Goal: Find specific page/section: Find specific page/section

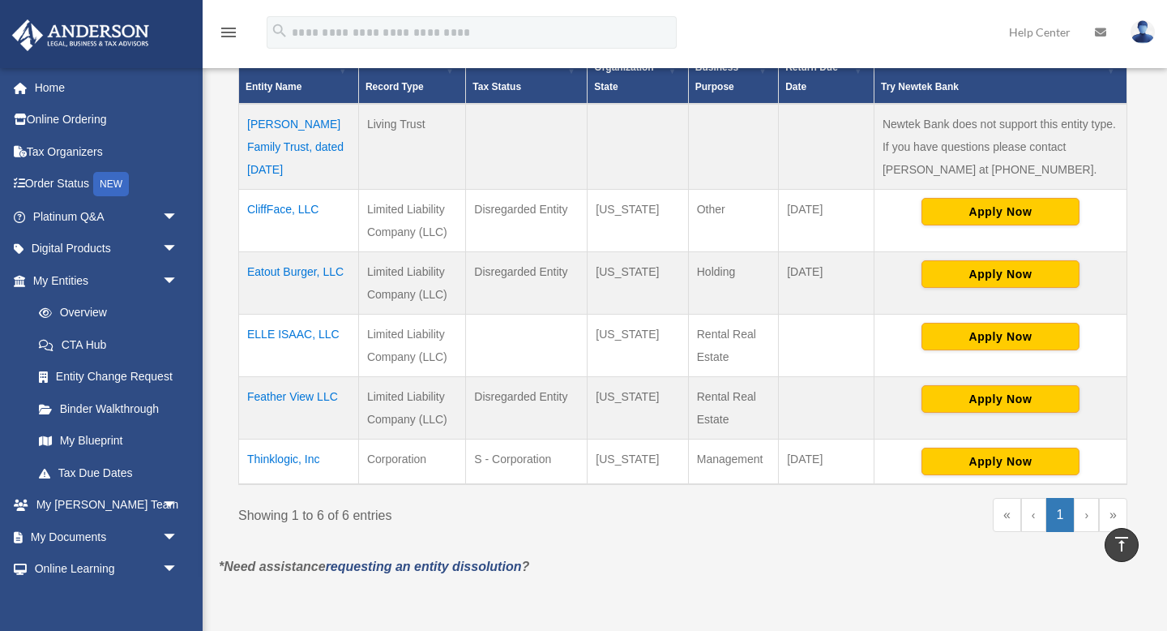
scroll to position [371, 0]
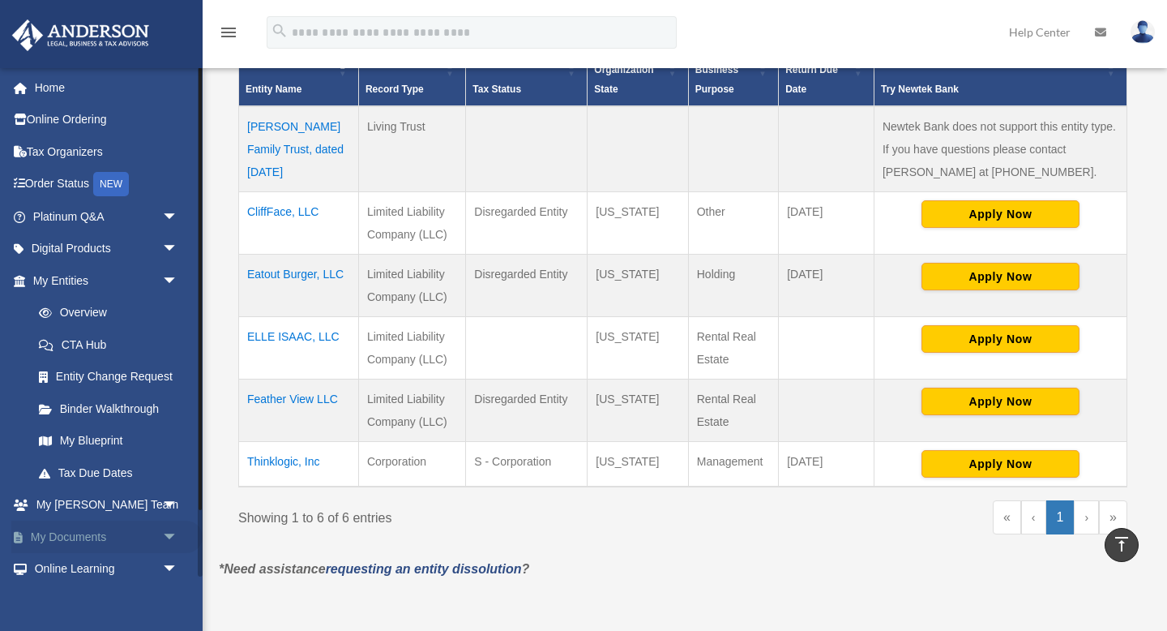
click at [175, 530] on span "arrow_drop_down" at bounding box center [178, 536] width 32 height 33
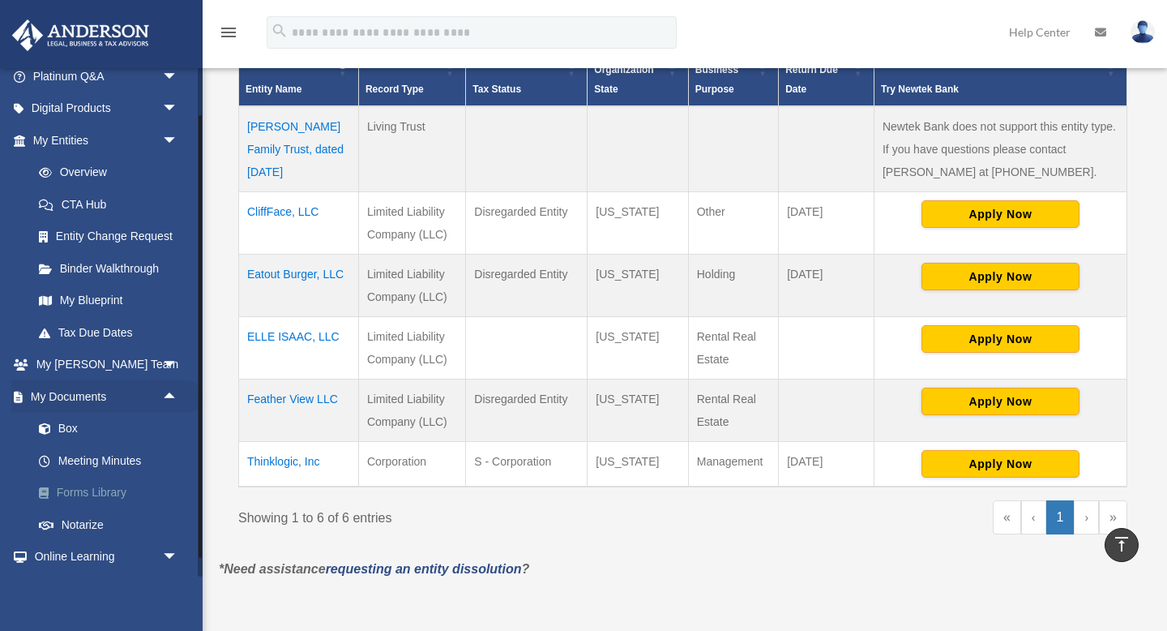
scroll to position [164, 0]
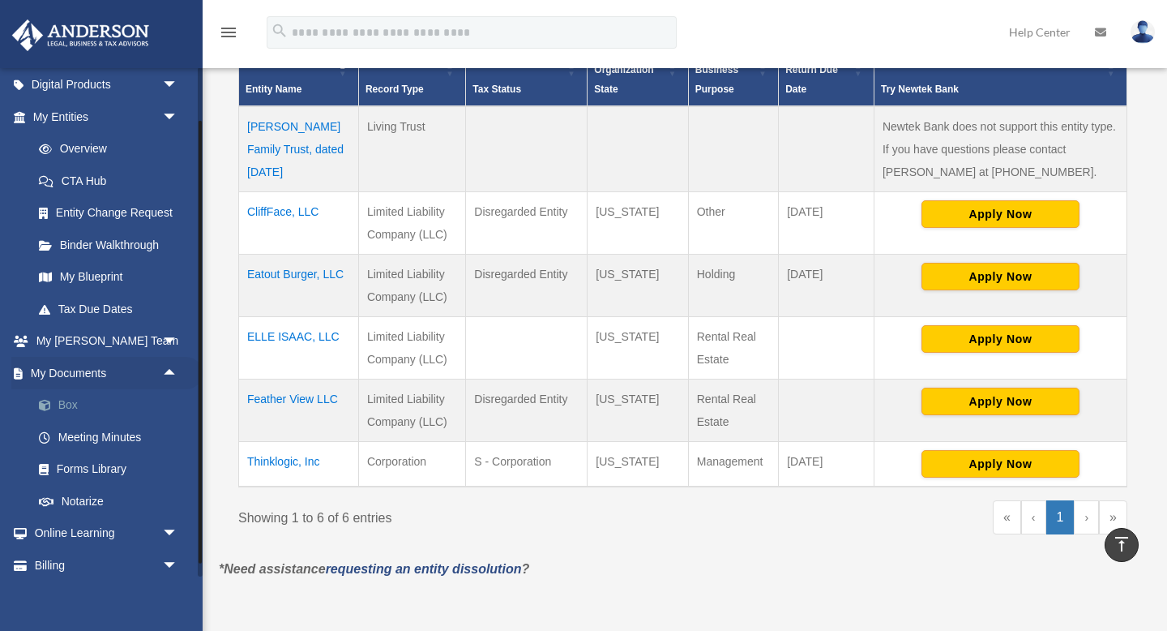
click at [53, 405] on span at bounding box center [53, 405] width 11 height 11
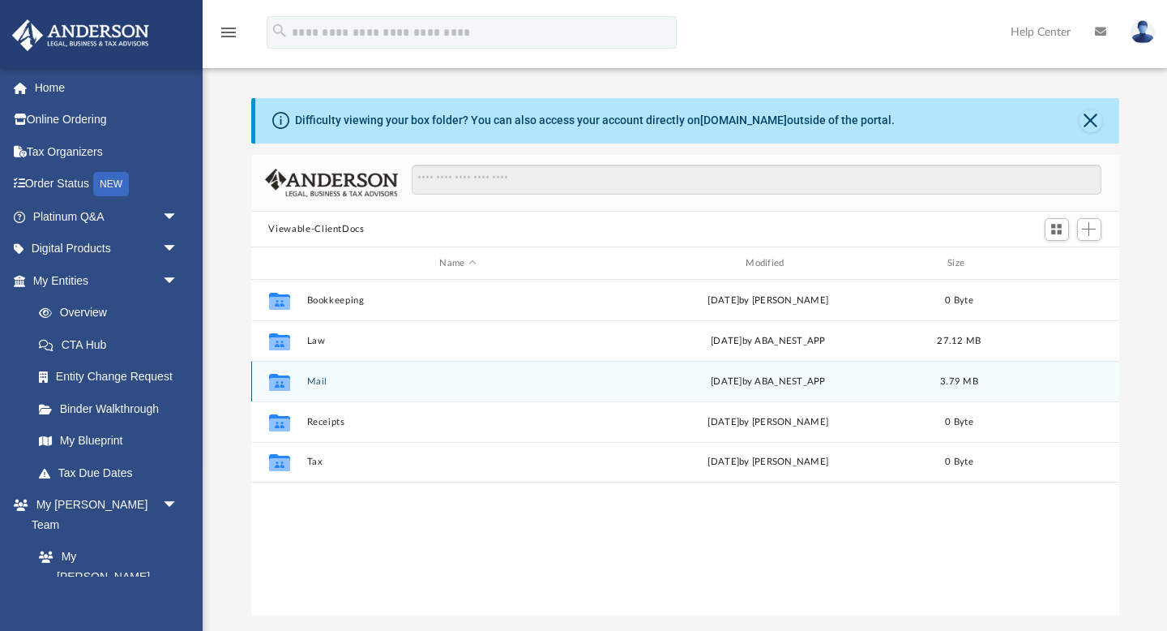
scroll to position [368, 868]
click at [331, 385] on button "Mail" at bounding box center [457, 381] width 303 height 11
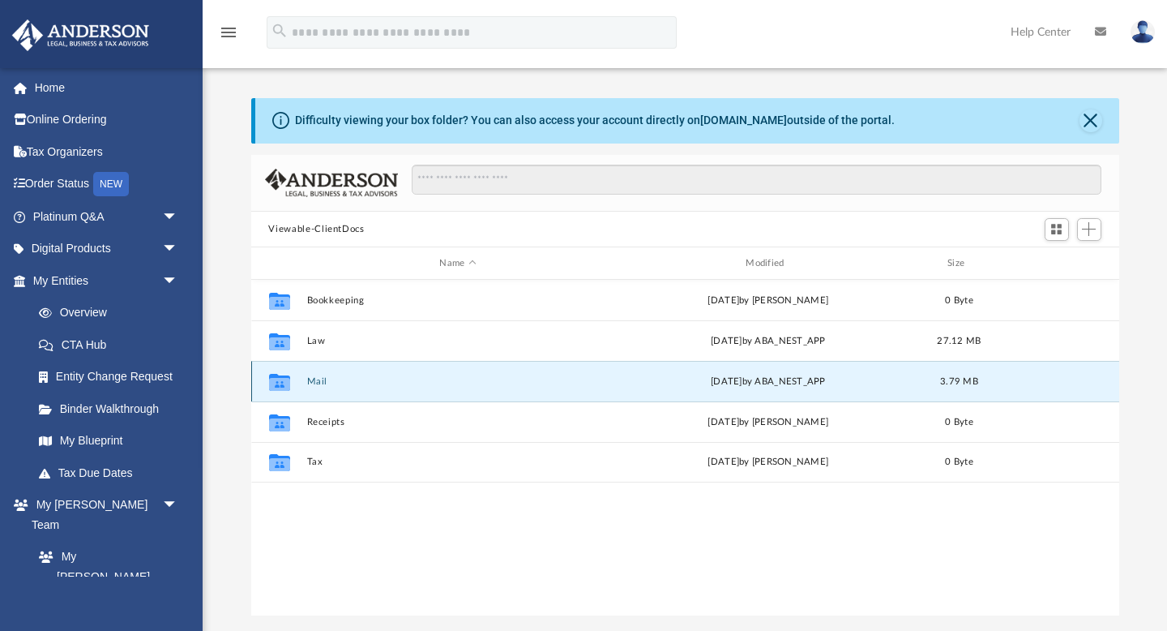
click at [331, 385] on button "Mail" at bounding box center [457, 381] width 303 height 11
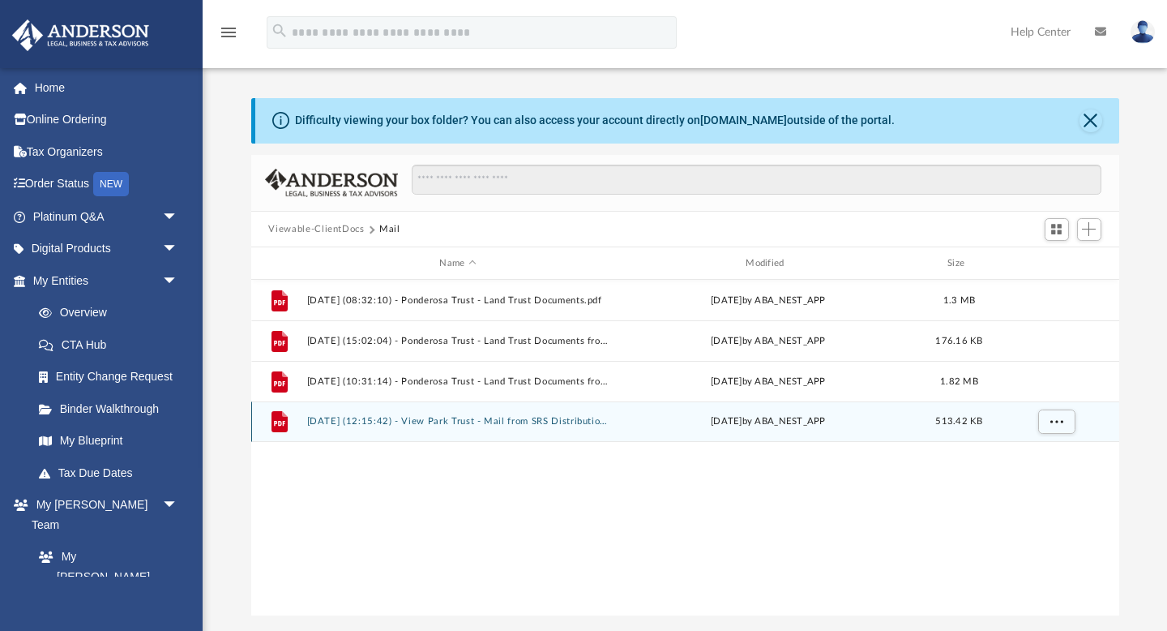
click at [486, 428] on div "File [DATE] (12:15:42) - View Park Trust - Mail from SRS Distribution, Inc..pdf…" at bounding box center [685, 421] width 868 height 41
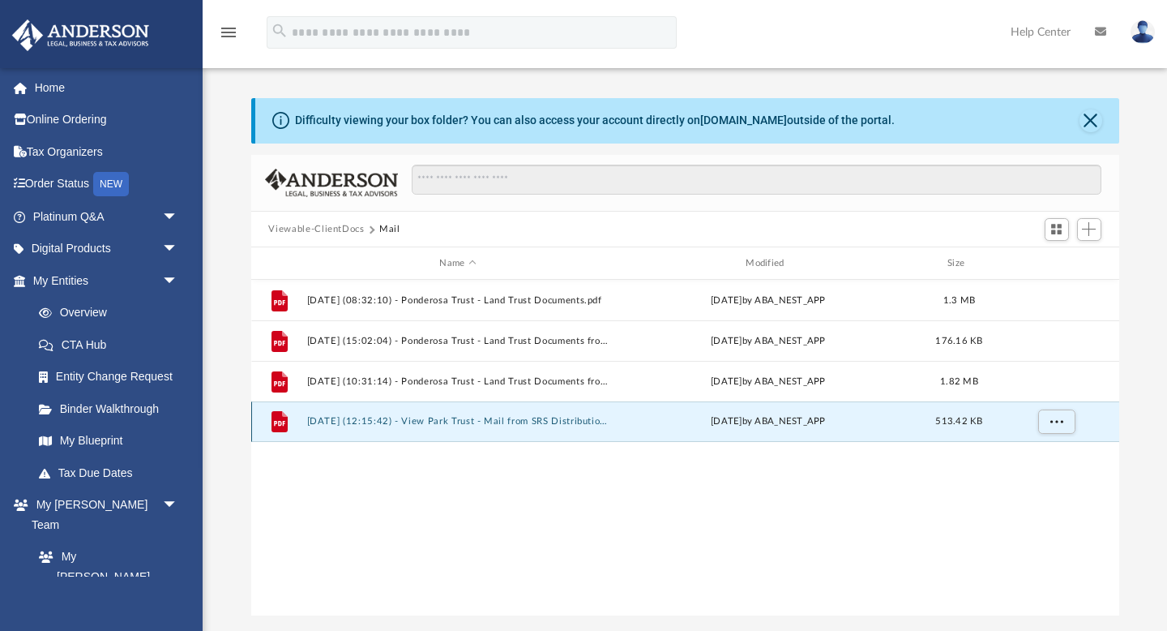
click at [486, 428] on div "File [DATE] (12:15:42) - View Park Trust - Mail from SRS Distribution, Inc..pdf…" at bounding box center [685, 421] width 868 height 41
click at [345, 423] on button "[DATE] (12:15:42) - View Park Trust - Mail from SRS Distribution, Inc..pdf" at bounding box center [457, 422] width 303 height 11
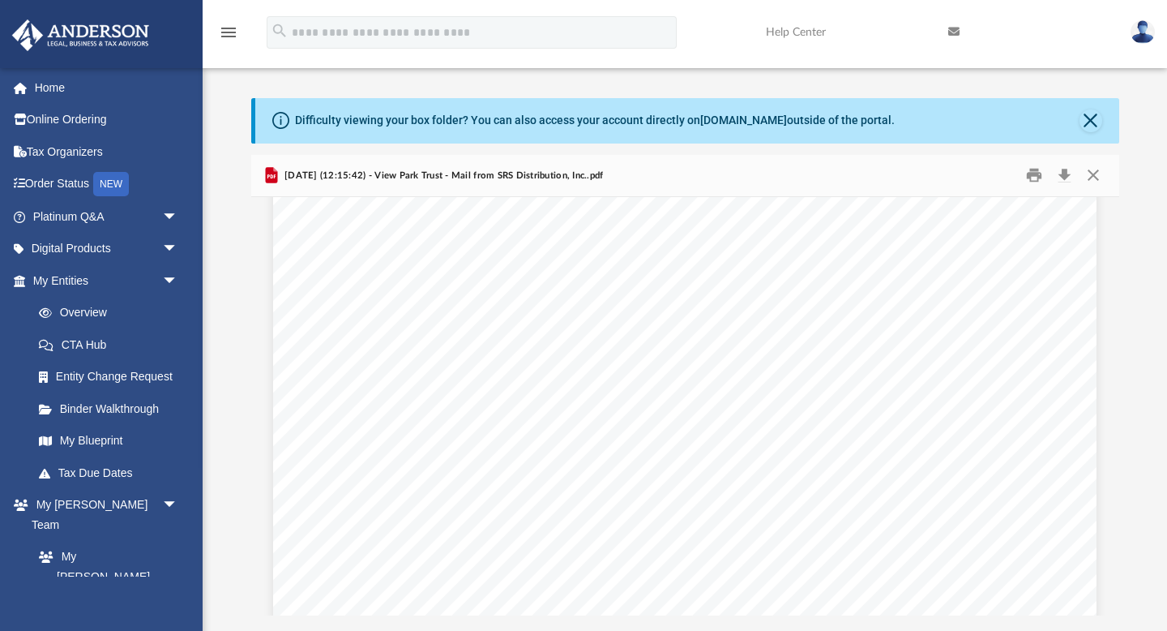
scroll to position [2546, 0]
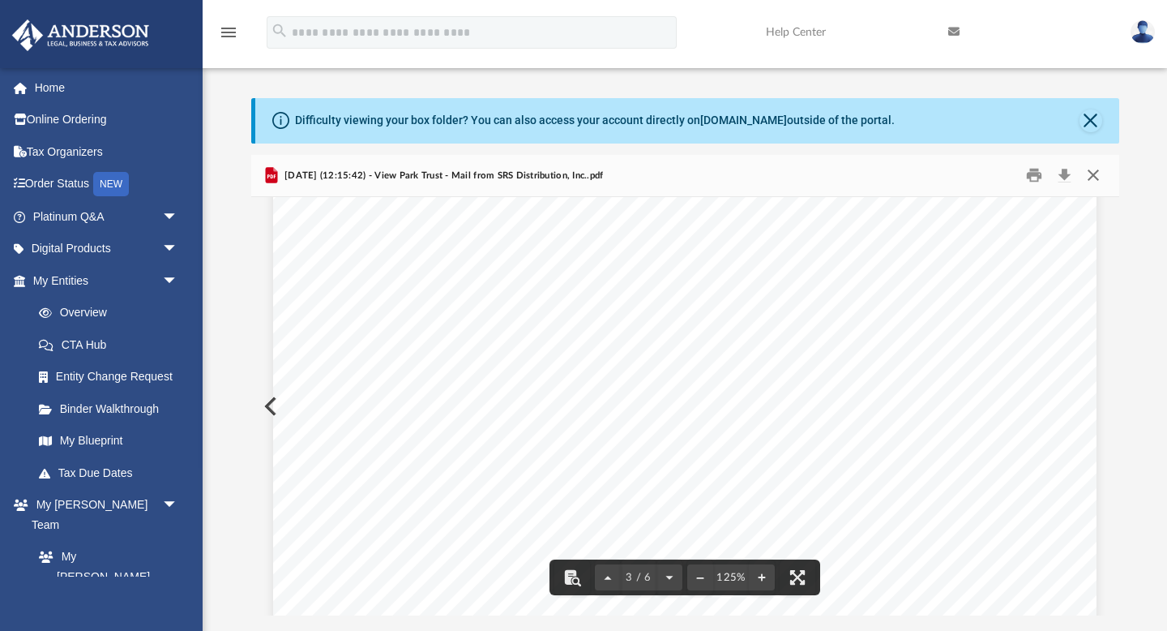
click at [1089, 177] on button "Close" at bounding box center [1093, 175] width 29 height 25
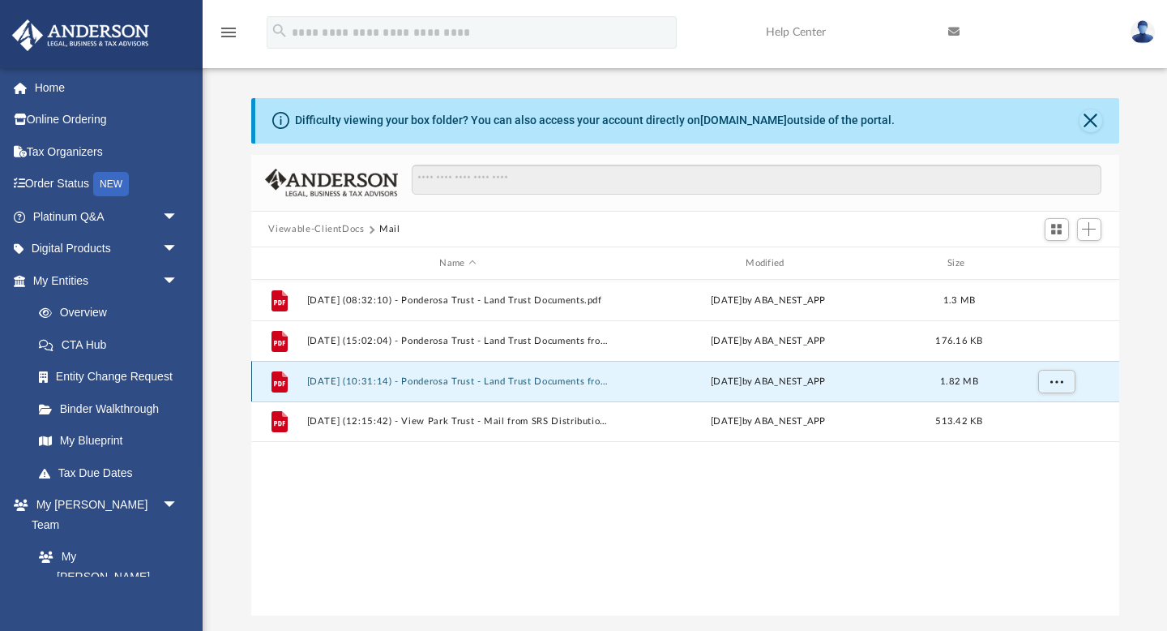
click at [542, 379] on button "[DATE] (10:31:14) - Ponderosa Trust - Land Trust Documents from [PERSON_NAME].p…" at bounding box center [457, 381] width 303 height 11
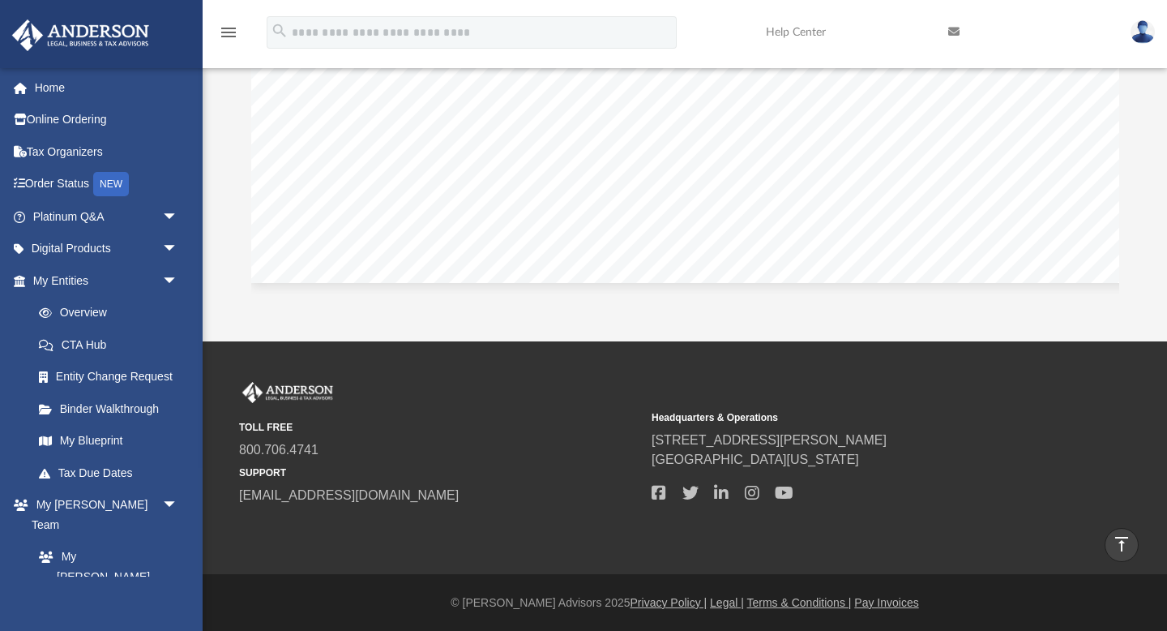
scroll to position [0, 0]
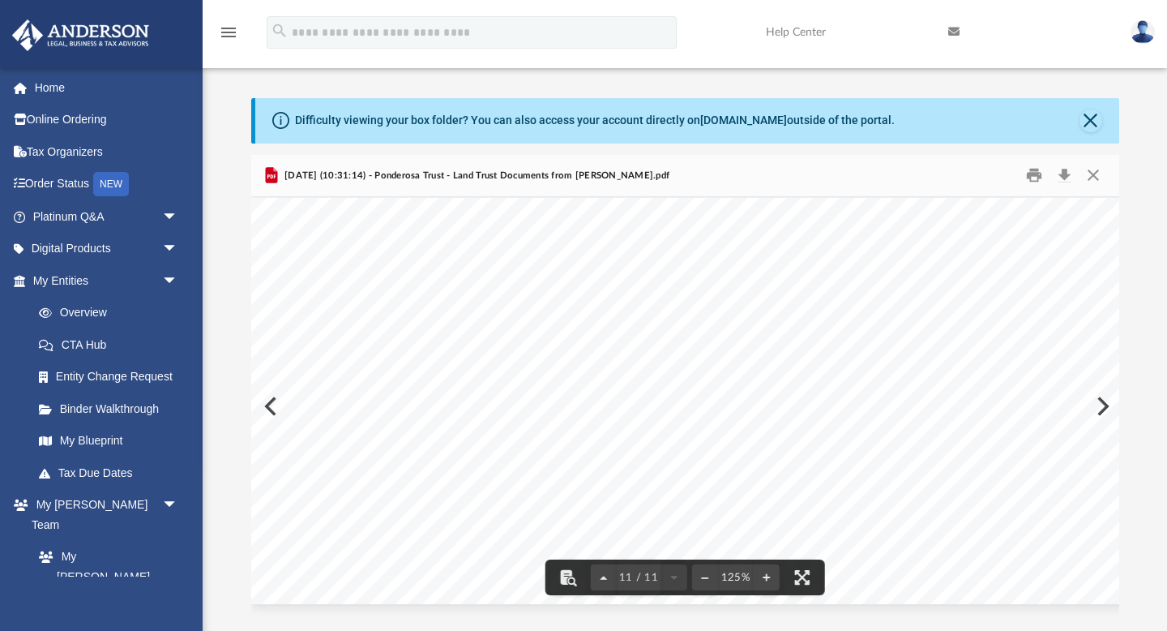
click at [1105, 398] on div "Page 11" at bounding box center [710, 400] width 919 height 405
click at [1099, 405] on div "Page 11" at bounding box center [710, 400] width 919 height 405
click at [1102, 408] on div "Page 11" at bounding box center [710, 400] width 919 height 405
click at [1102, 400] on div "Page 11" at bounding box center [710, 400] width 919 height 405
click at [268, 407] on div "Page 11" at bounding box center [710, 400] width 919 height 405
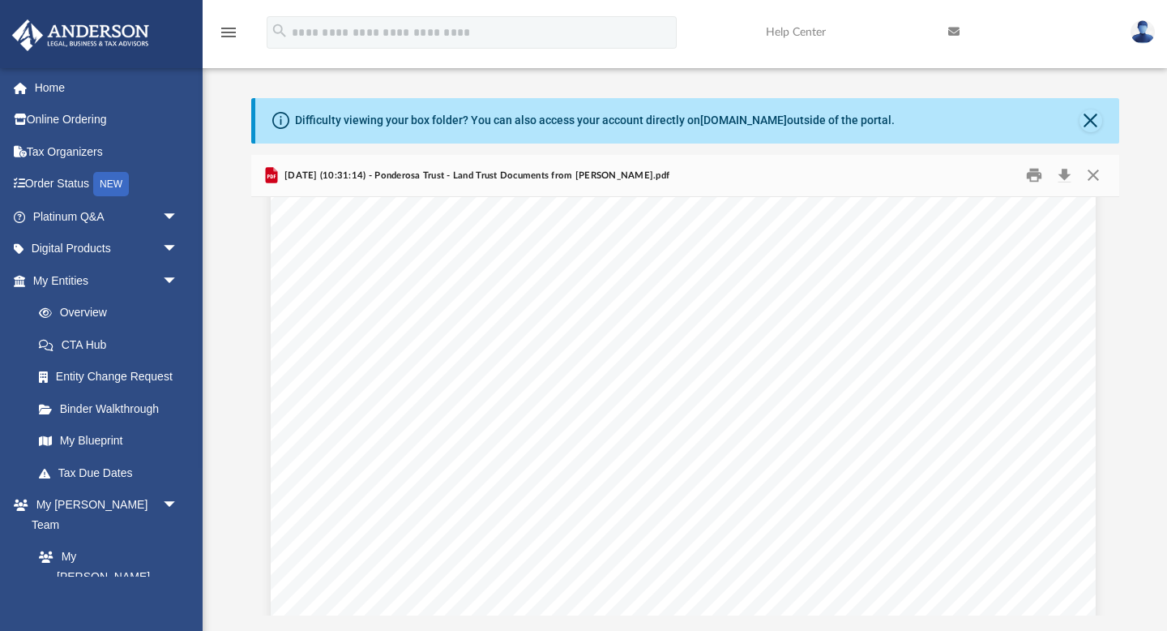
scroll to position [64, 2]
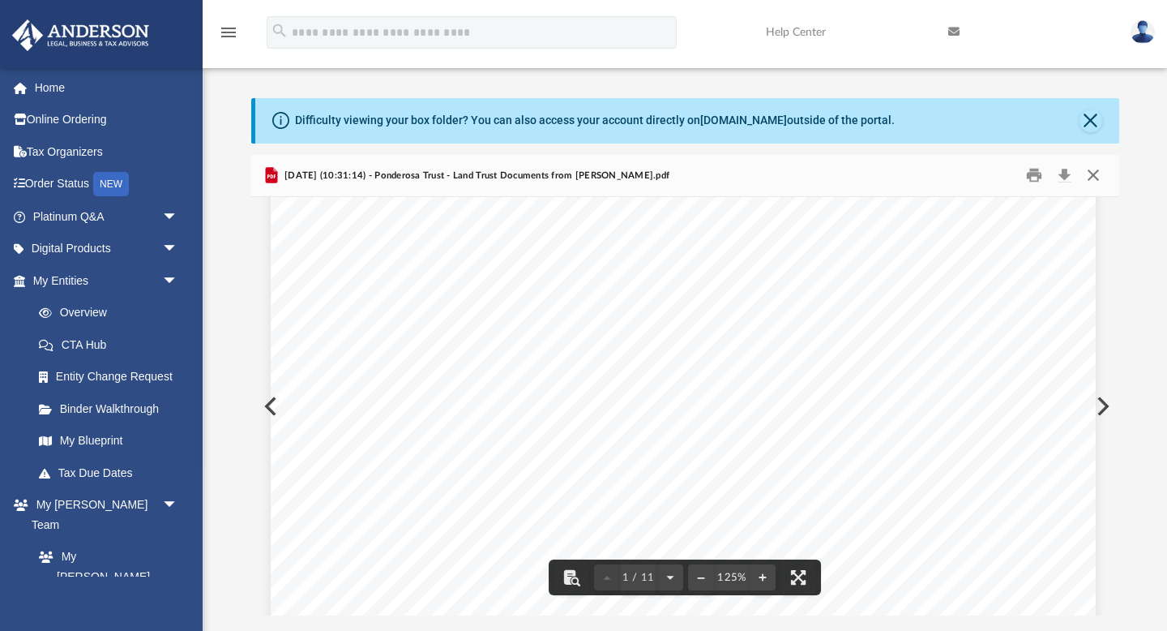
click at [1094, 181] on button "Close" at bounding box center [1093, 175] width 29 height 25
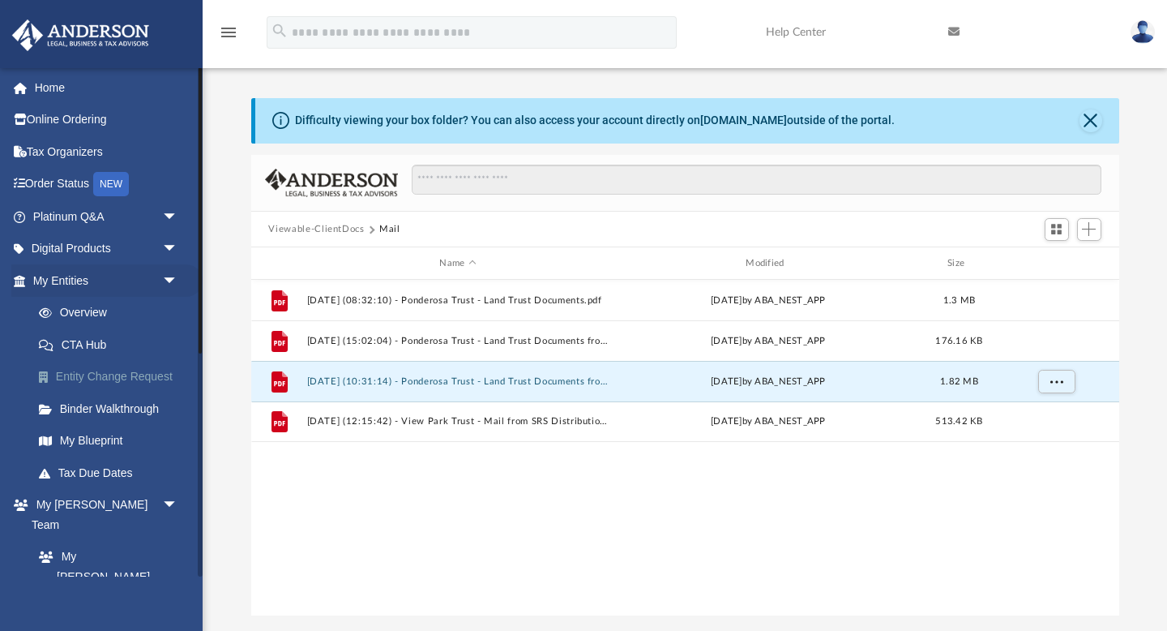
click at [141, 382] on link "Entity Change Request" at bounding box center [113, 377] width 180 height 32
